Goal: Navigation & Orientation: Find specific page/section

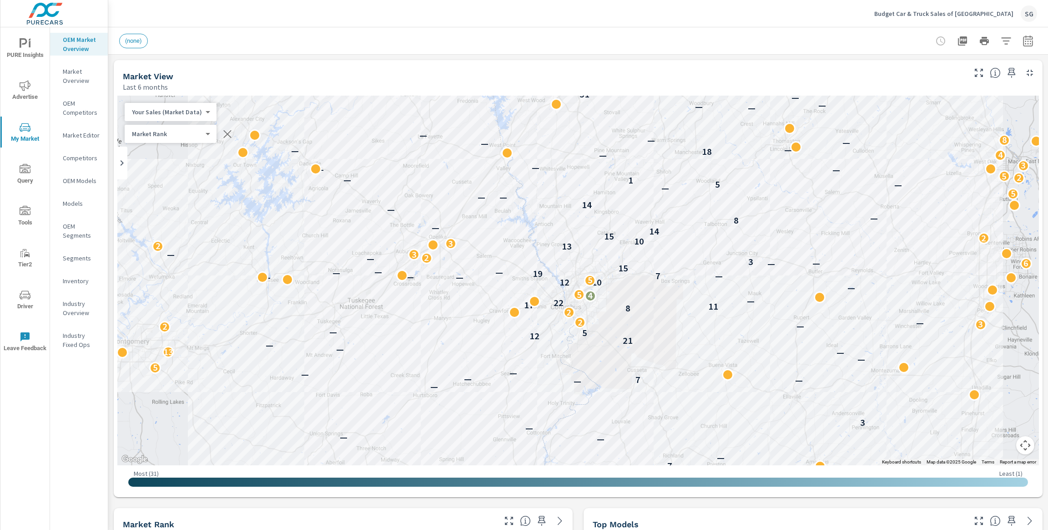
scroll to position [0, 0]
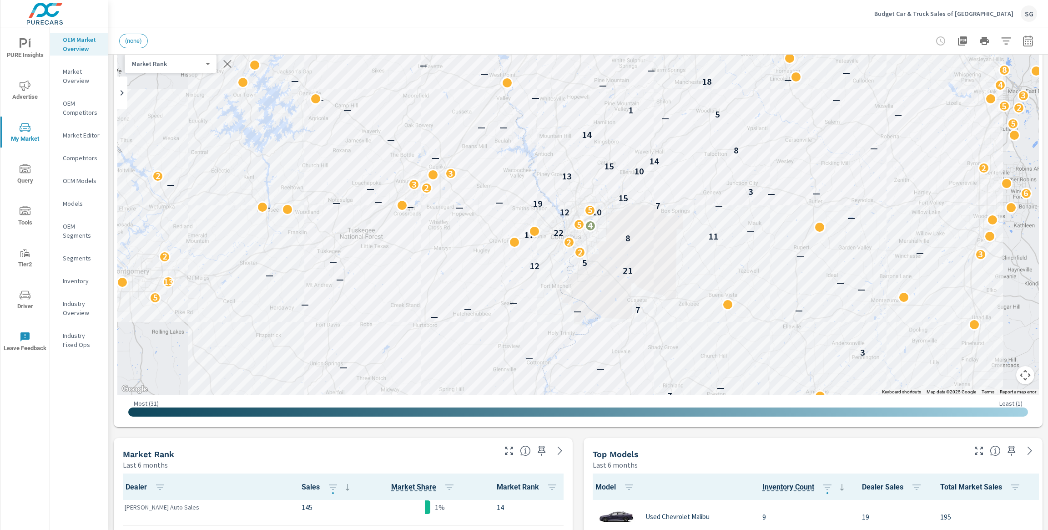
click at [1013, 17] on p "Budget Car & Truck Sales of [GEOGRAPHIC_DATA]" at bounding box center [944, 14] width 139 height 8
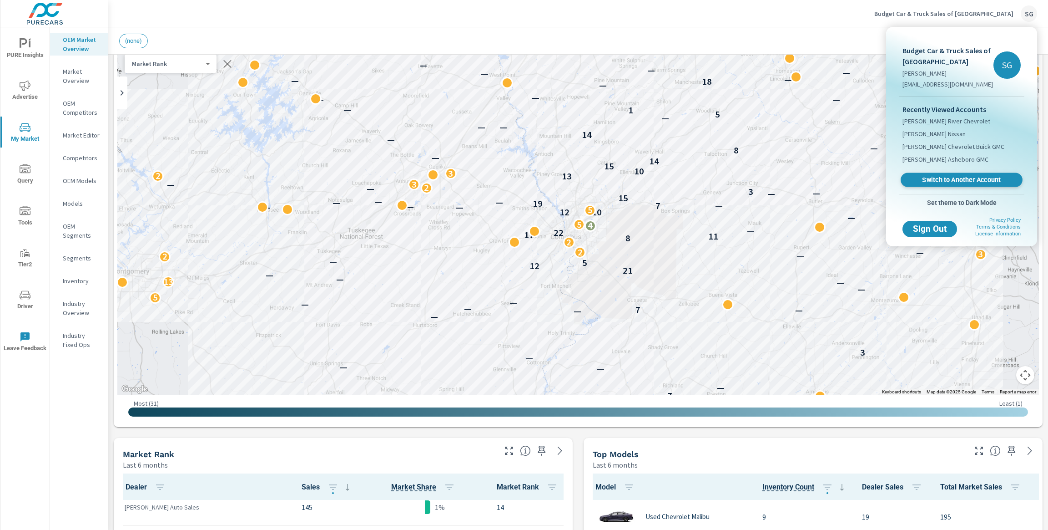
click at [947, 182] on span "Switch to Another Account" at bounding box center [961, 180] width 111 height 9
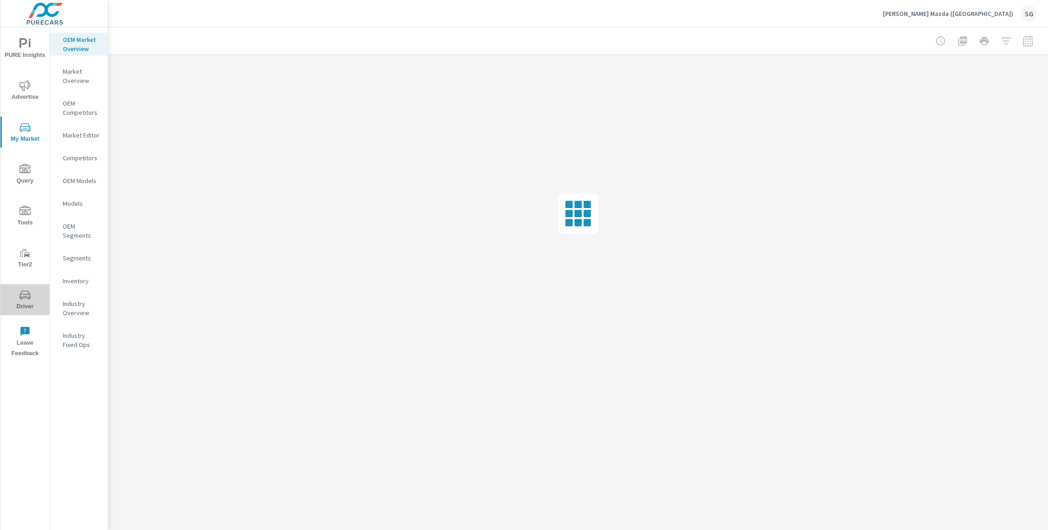
click at [22, 304] on span "Driver" at bounding box center [25, 300] width 44 height 22
